Goal: Task Accomplishment & Management: Use online tool/utility

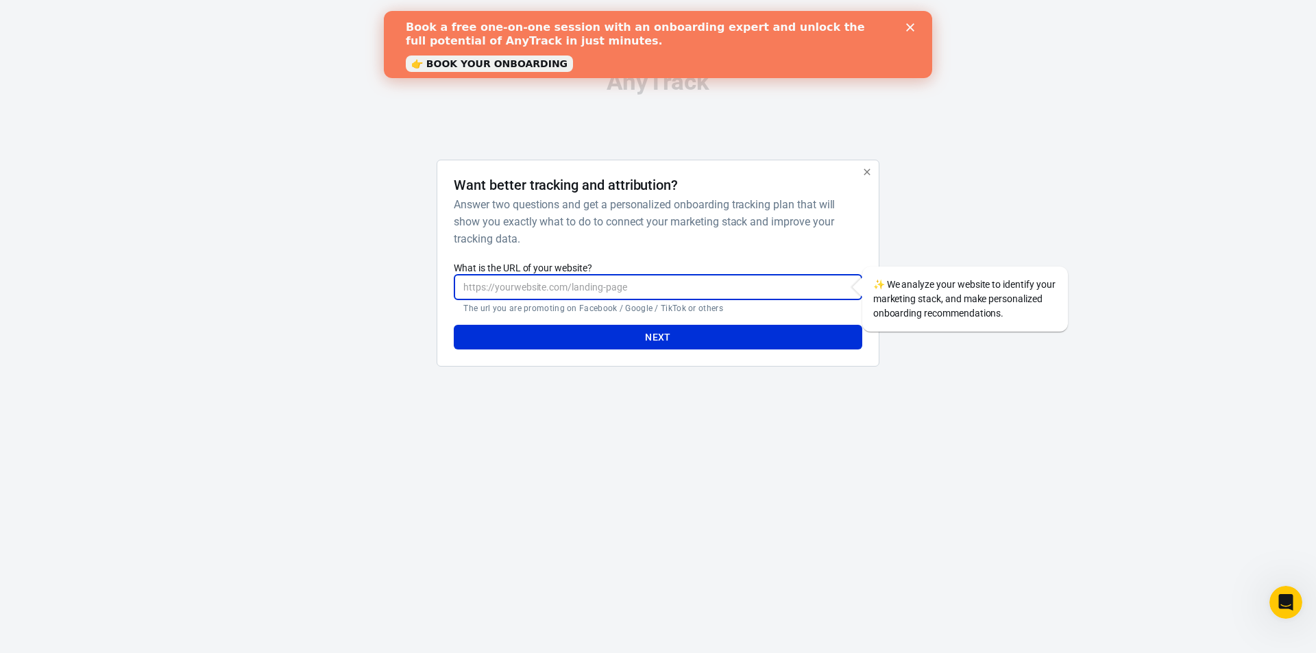
click at [546, 288] on input "What is the URL of your website?" at bounding box center [658, 287] width 408 height 25
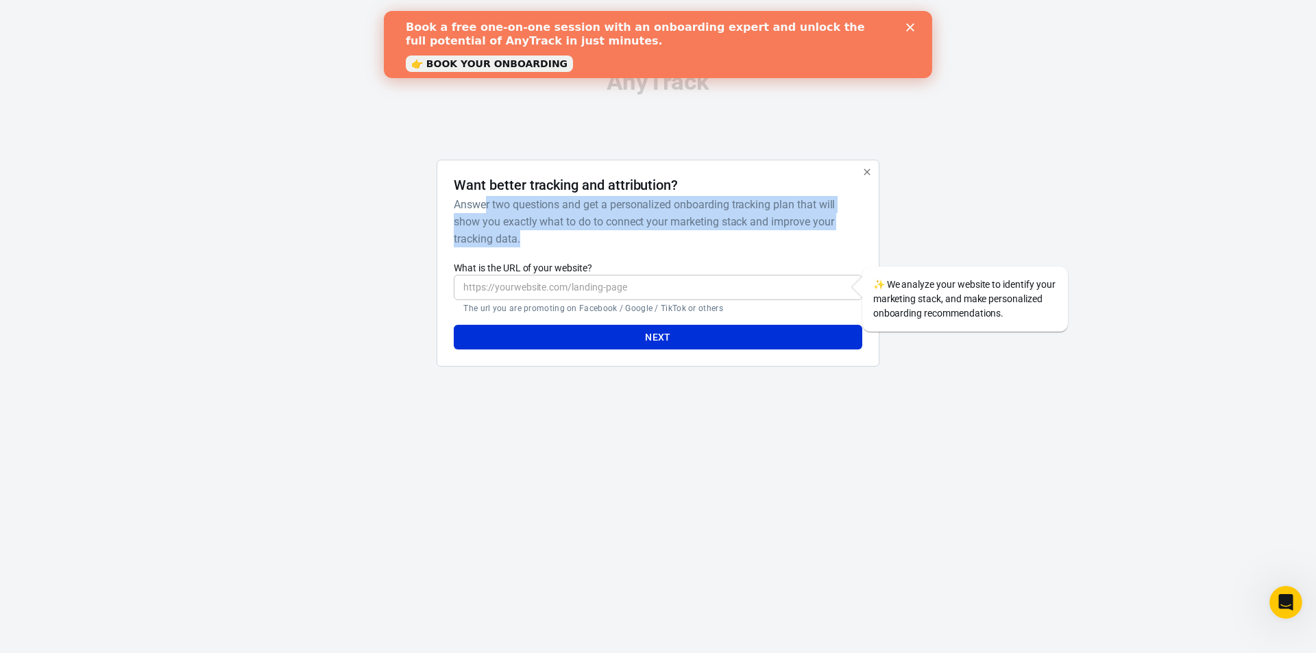
drag, startPoint x: 485, startPoint y: 199, endPoint x: 758, endPoint y: 230, distance: 274.5
click at [758, 230] on h6 "Answer two questions and get a personalized onboarding tracking plan that will …" at bounding box center [655, 221] width 402 height 51
click at [759, 230] on h6 "Answer two questions and get a personalized onboarding tracking plan that will …" at bounding box center [655, 221] width 402 height 51
drag, startPoint x: 530, startPoint y: 226, endPoint x: 697, endPoint y: 234, distance: 167.4
click at [691, 236] on h6 "Answer two questions and get a personalized onboarding tracking plan that will …" at bounding box center [655, 221] width 402 height 51
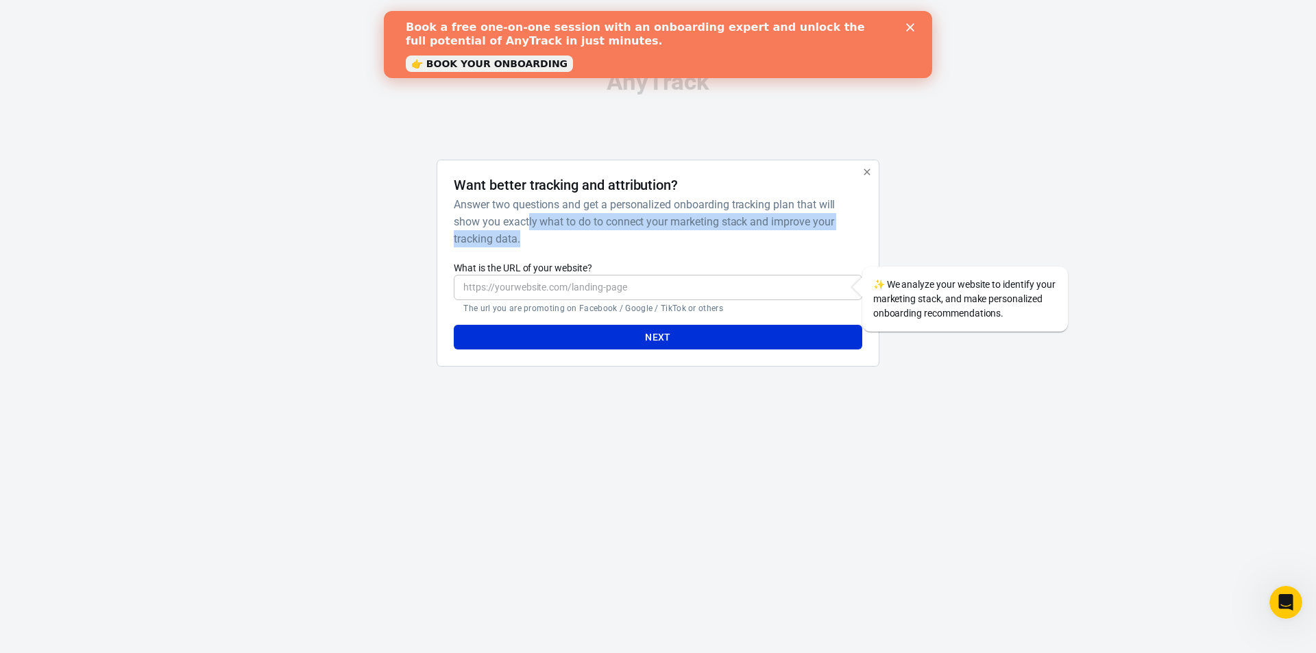
click at [697, 234] on h6 "Answer two questions and get a personalized onboarding tracking plan that will …" at bounding box center [655, 221] width 402 height 51
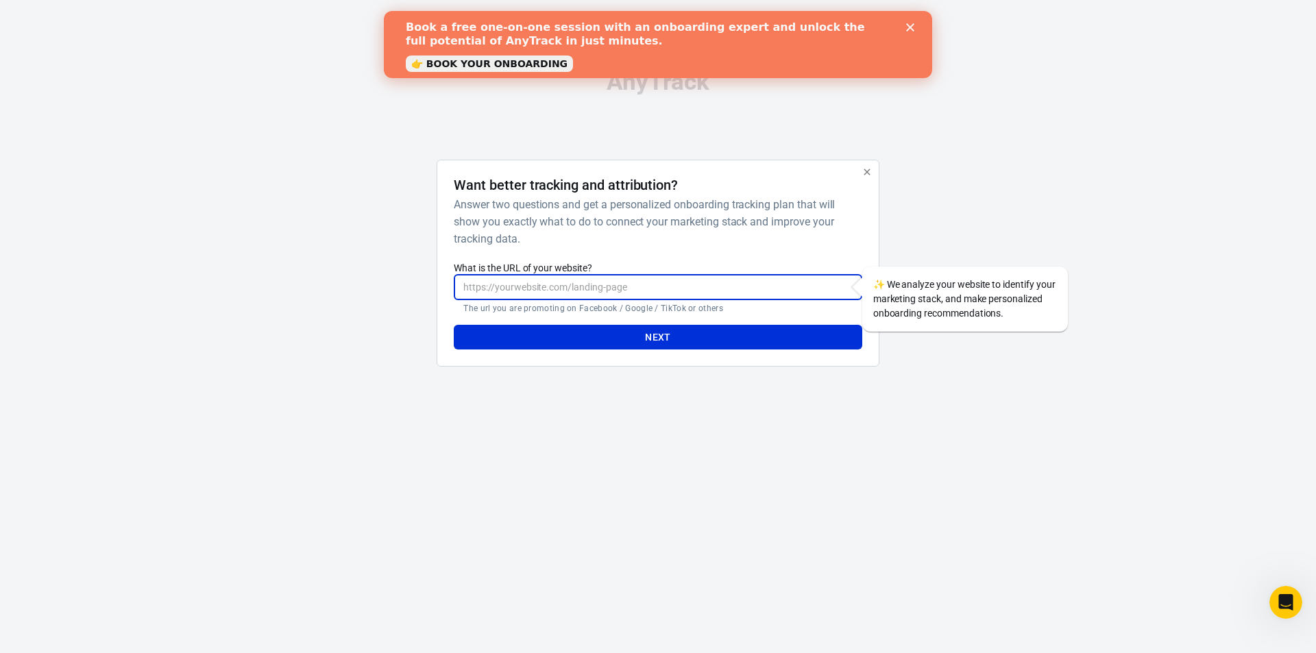
click at [530, 283] on input "What is the URL of your website?" at bounding box center [658, 287] width 408 height 25
drag, startPoint x: 477, startPoint y: 304, endPoint x: 771, endPoint y: 299, distance: 294.1
click at [771, 299] on div "​ The url you are promoting on Facebook / Google / TikTok or others" at bounding box center [658, 294] width 408 height 39
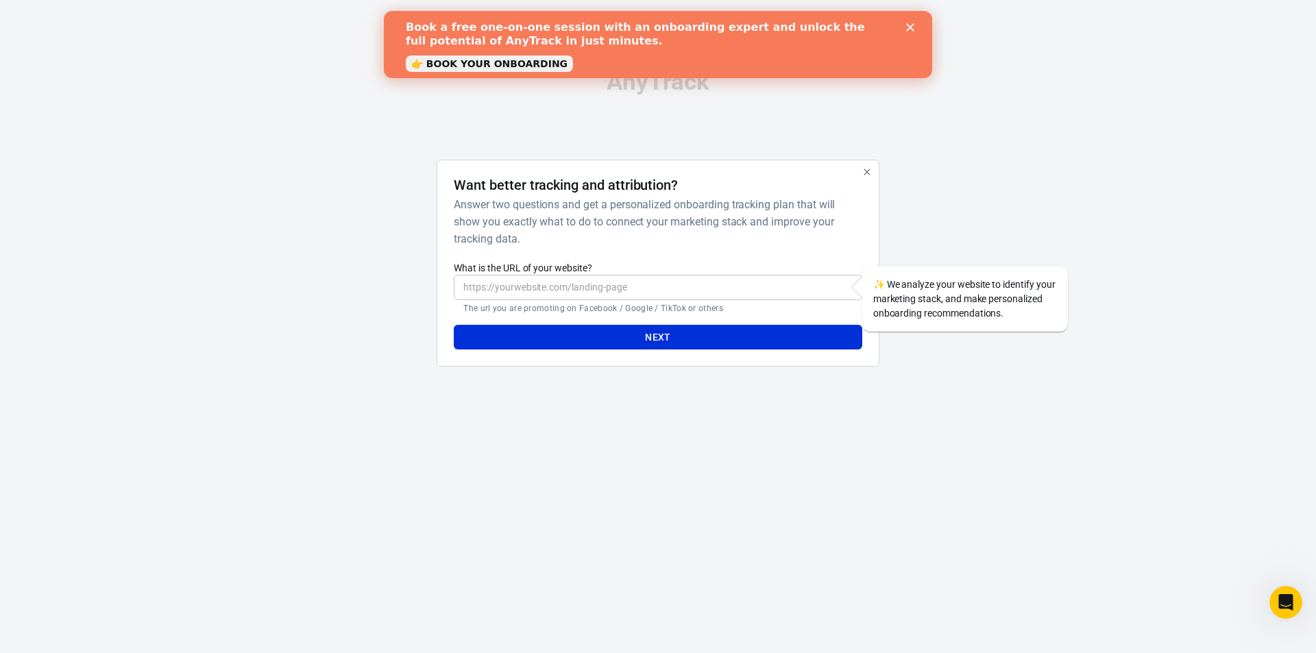
click at [766, 311] on p "The url you are promoting on Facebook / Google / TikTok or others" at bounding box center [657, 308] width 389 height 11
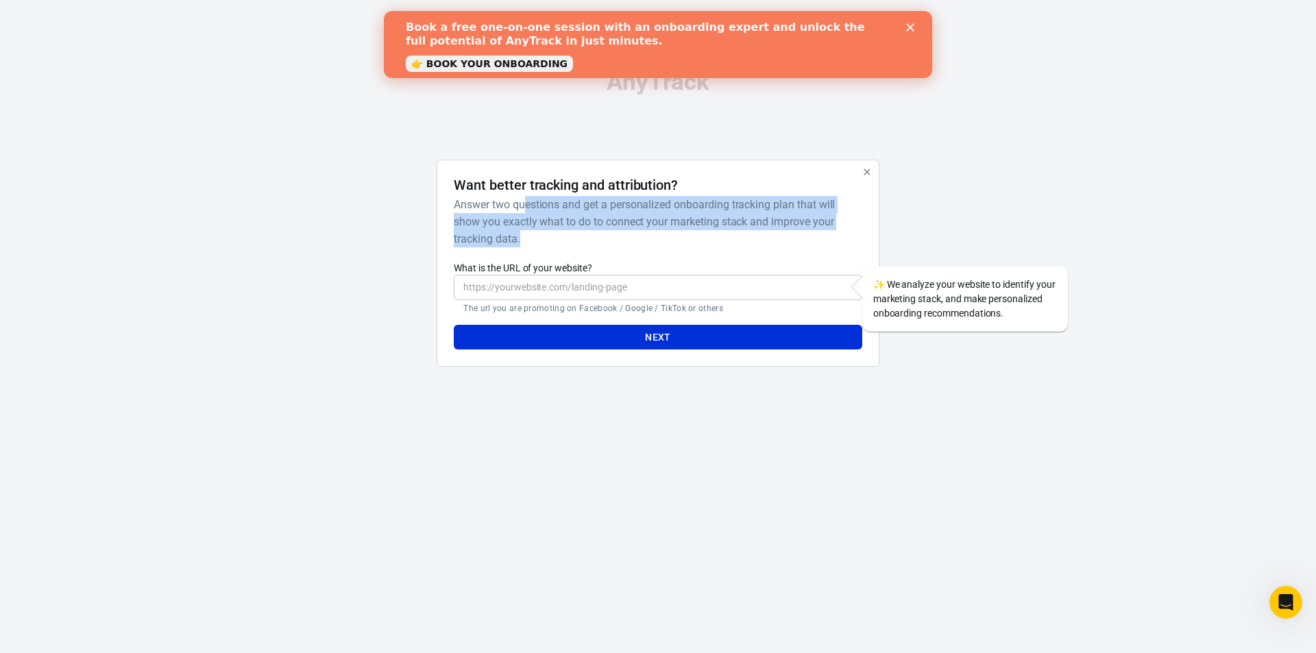
drag, startPoint x: 529, startPoint y: 210, endPoint x: 634, endPoint y: 240, distance: 109.1
click at [634, 240] on h6 "Answer two questions and get a personalized onboarding tracking plan that will …" at bounding box center [655, 221] width 402 height 51
click at [651, 234] on h6 "Answer two questions and get a personalized onboarding tracking plan that will …" at bounding box center [655, 221] width 402 height 51
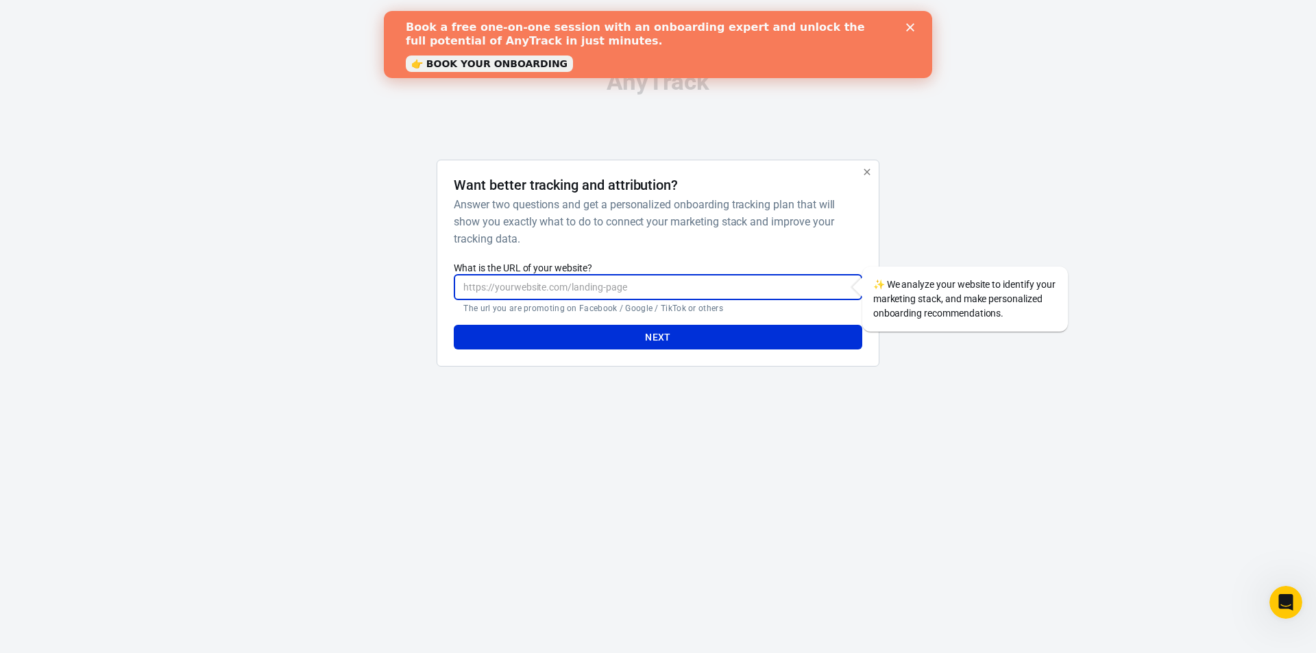
click at [592, 291] on input "What is the URL of your website?" at bounding box center [658, 287] width 408 height 25
click at [603, 282] on input "What is the URL of your website?" at bounding box center [658, 287] width 408 height 25
paste input "[URL][DOMAIN_NAME]"
type input "[URL][DOMAIN_NAME]"
click at [637, 342] on button "Next" at bounding box center [658, 337] width 408 height 25
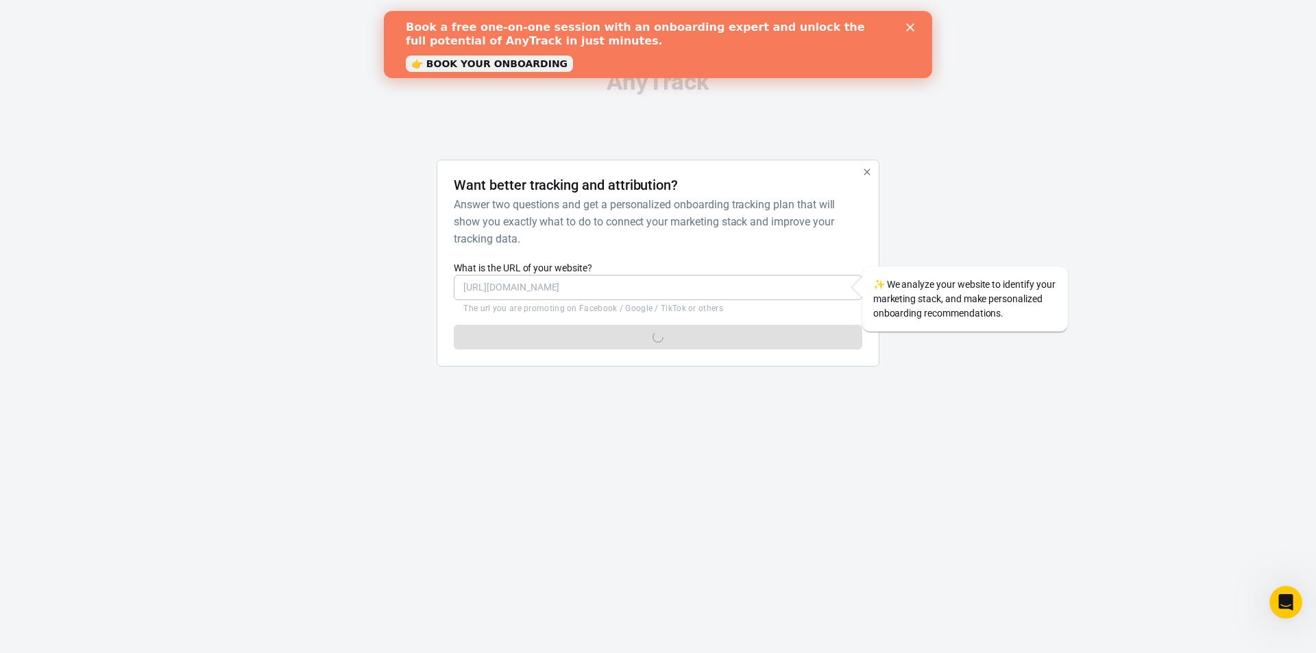
click at [874, 84] on div "AnyTrack" at bounding box center [657, 82] width 685 height 24
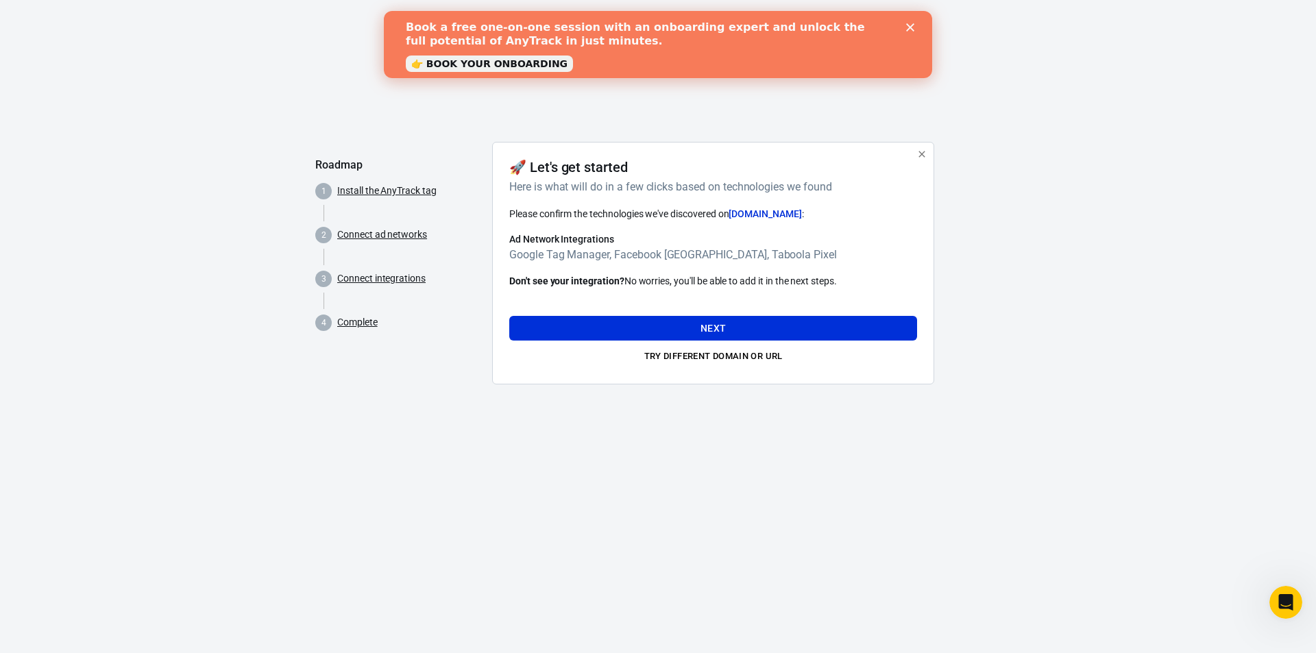
drag, startPoint x: 722, startPoint y: 326, endPoint x: 711, endPoint y: 287, distance: 39.9
click at [711, 287] on div "Please confirm the technologies we've discovered on [DOMAIN_NAME] : Ad Network …" at bounding box center [713, 286] width 408 height 161
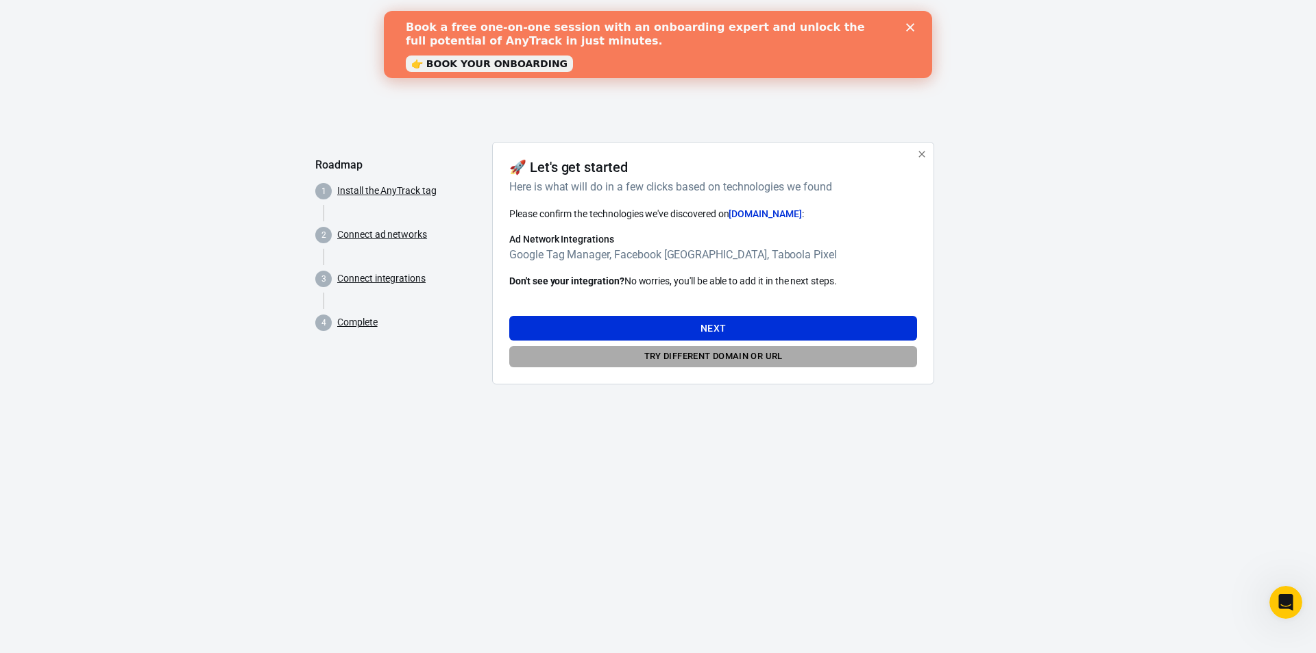
click at [721, 363] on button "Try different domain or url" at bounding box center [713, 356] width 408 height 21
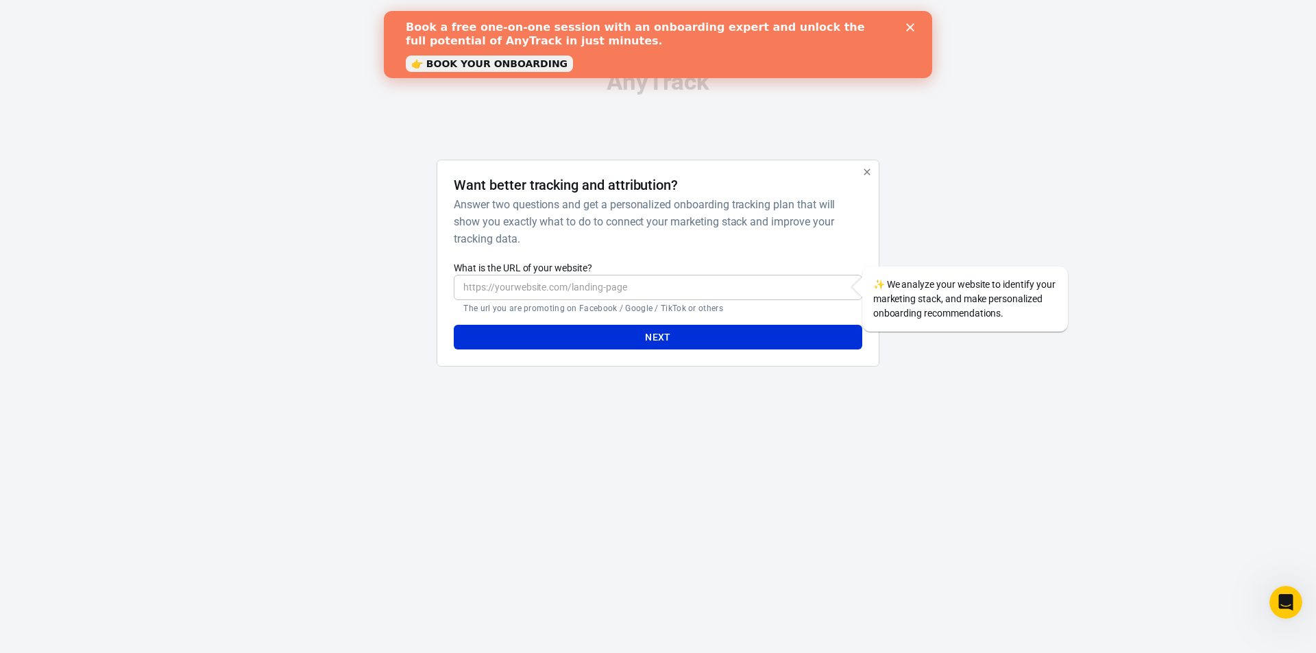
click at [557, 284] on input "What is the URL of your website?" at bounding box center [658, 287] width 408 height 25
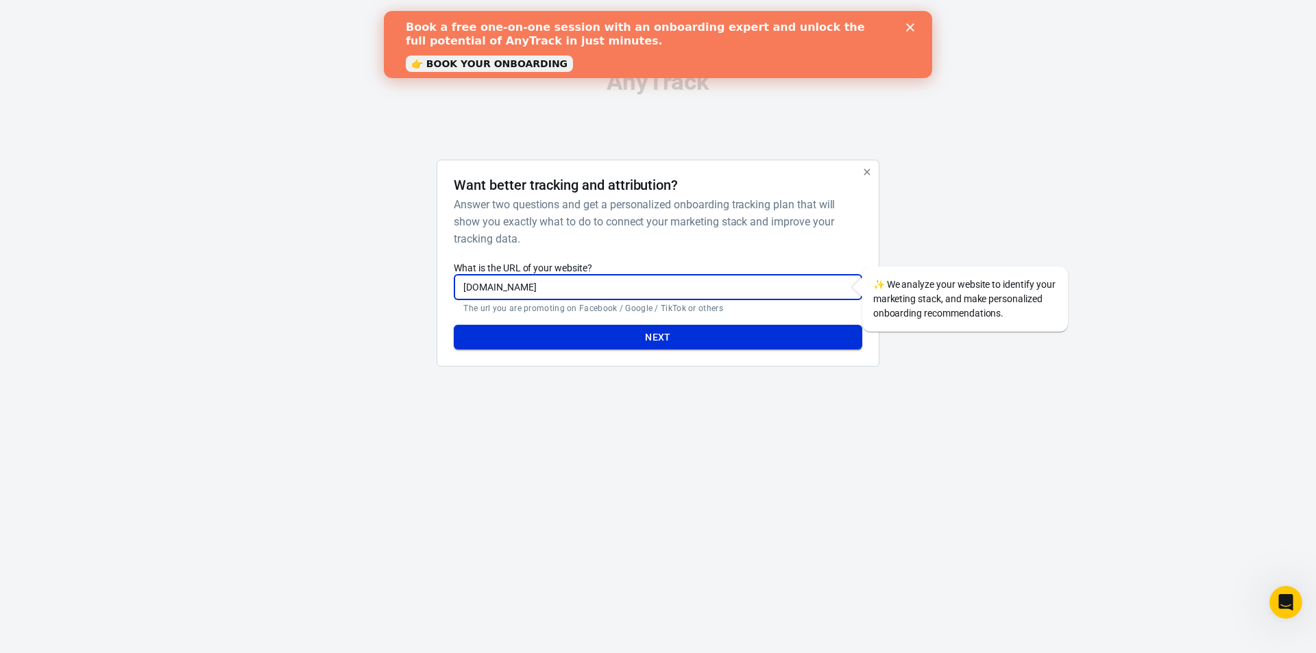
type input "[DOMAIN_NAME]"
click at [680, 336] on button "Next" at bounding box center [658, 337] width 408 height 25
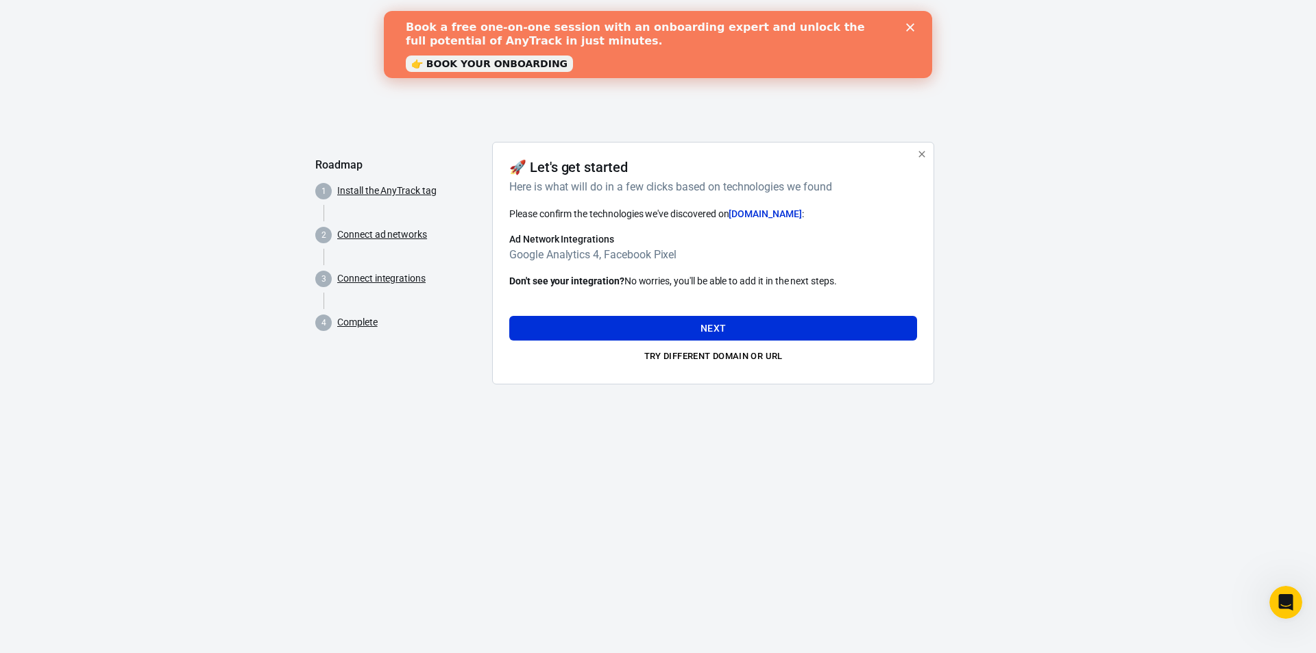
click at [912, 22] on div "Book a free one-on-one session with an onboarding expert and unlock the full po…" at bounding box center [658, 44] width 548 height 56
click at [910, 24] on icon "Close" at bounding box center [910, 27] width 8 height 8
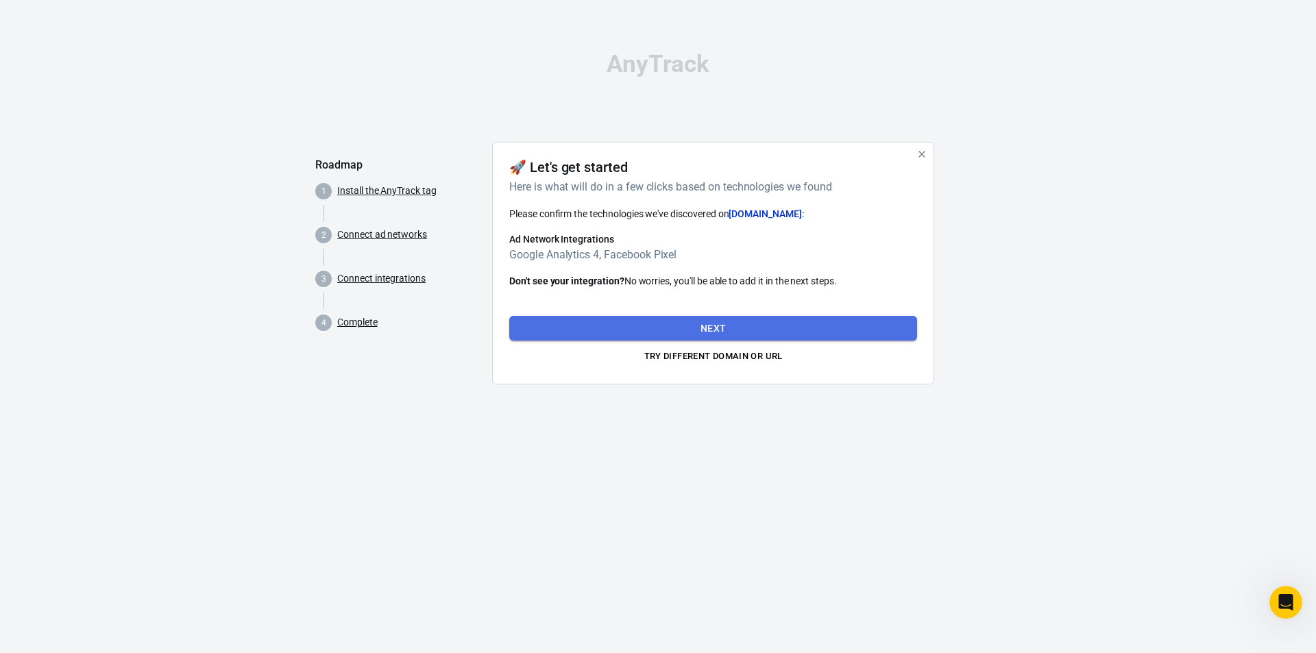
click at [750, 330] on button "Next" at bounding box center [713, 328] width 408 height 25
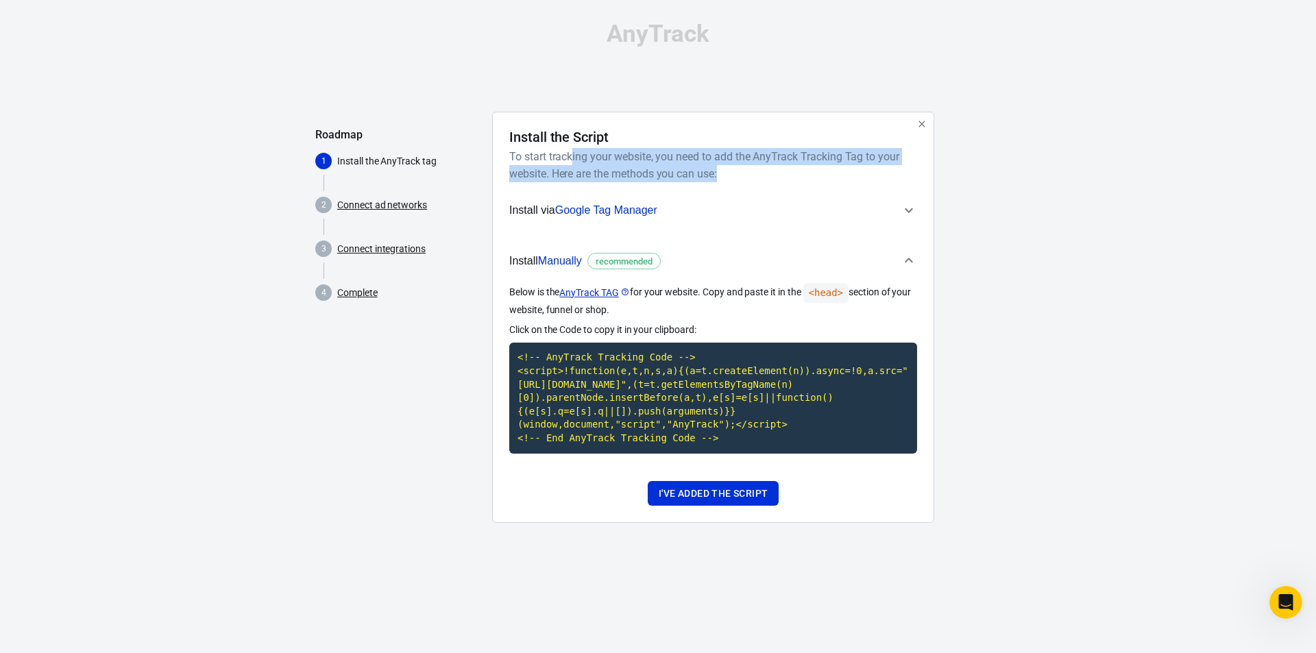
drag, startPoint x: 572, startPoint y: 154, endPoint x: 768, endPoint y: 178, distance: 196.7
click at [768, 178] on h6 "To start tracking your website, you need to add the AnyTrack Tracking Tag to yo…" at bounding box center [710, 165] width 402 height 34
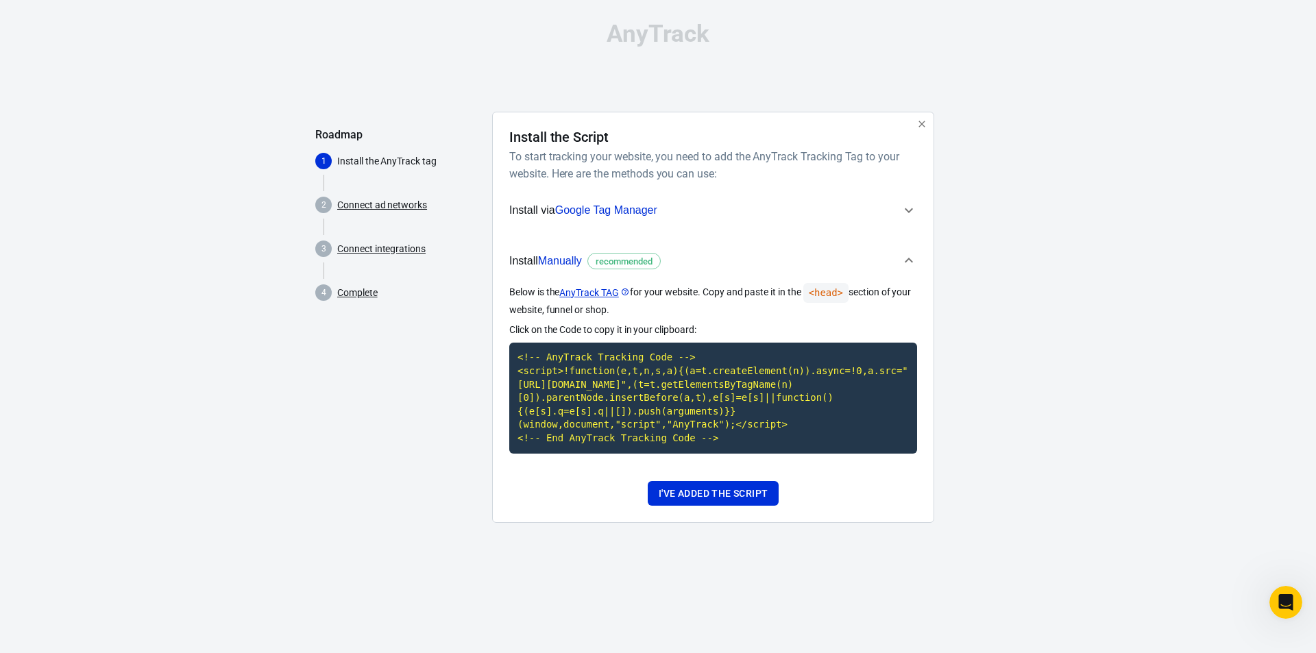
click at [912, 209] on icon "button" at bounding box center [909, 210] width 8 height 5
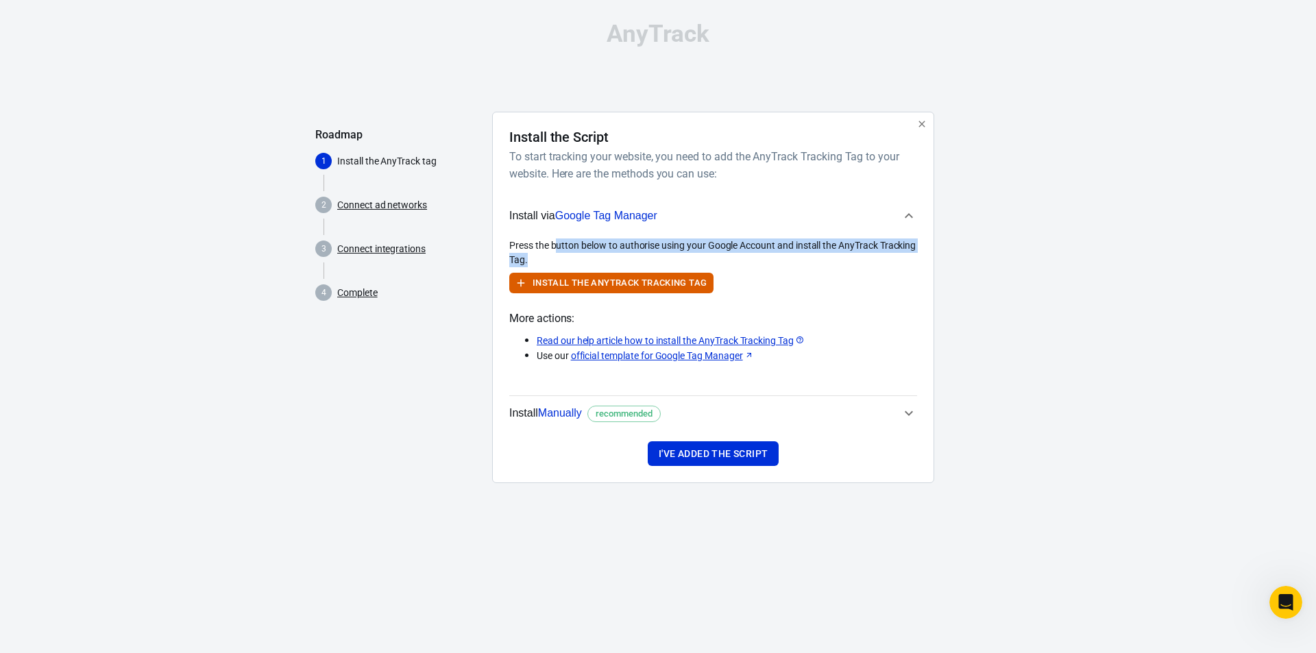
drag, startPoint x: 555, startPoint y: 247, endPoint x: 803, endPoint y: 254, distance: 248.2
click at [803, 254] on div "Press the button below to authorise using your Google Account and install the A…" at bounding box center [713, 253] width 408 height 29
